Goal: Find specific page/section: Find specific page/section

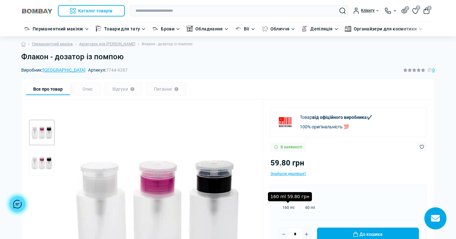
click at [288, 209] on label "160 ml" at bounding box center [288, 207] width 20 height 9
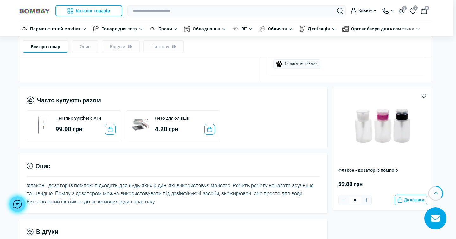
scroll to position [0, 3]
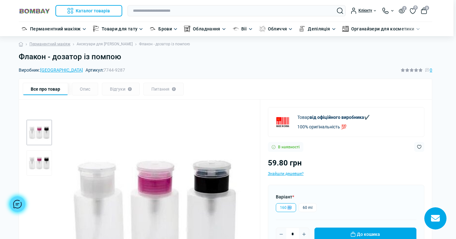
click at [97, 44] on link "Аксесуари для [PERSON_NAME]" at bounding box center [105, 44] width 56 height 6
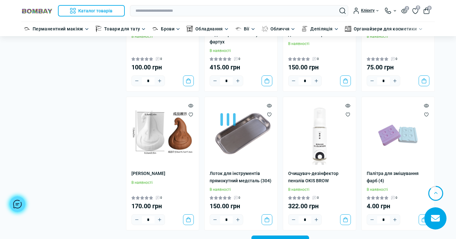
scroll to position [1152, 0]
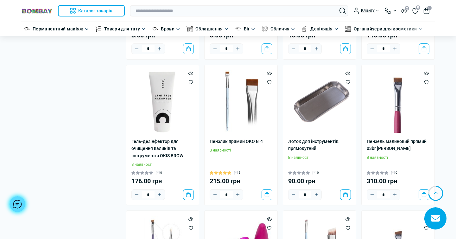
scroll to position [1892, 0]
